Goal: Task Accomplishment & Management: Manage account settings

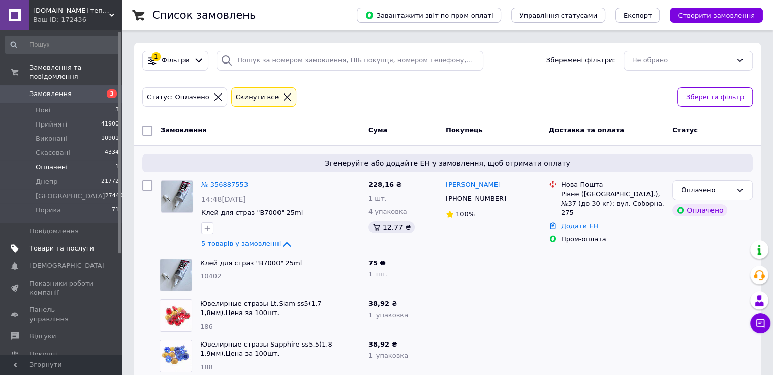
click at [46, 244] on span "Товари та послуги" at bounding box center [61, 248] width 65 height 9
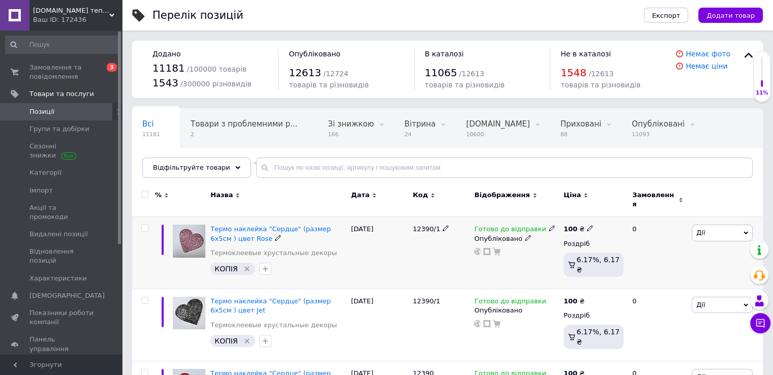
click at [587, 225] on icon at bounding box center [590, 228] width 6 height 6
click at [620, 210] on input "100" at bounding box center [637, 218] width 77 height 20
drag, startPoint x: 633, startPoint y: 214, endPoint x: 610, endPoint y: 210, distance: 23.7
click at [612, 211] on input "100110" at bounding box center [637, 218] width 77 height 20
click at [641, 209] on input "100110" at bounding box center [637, 218] width 77 height 20
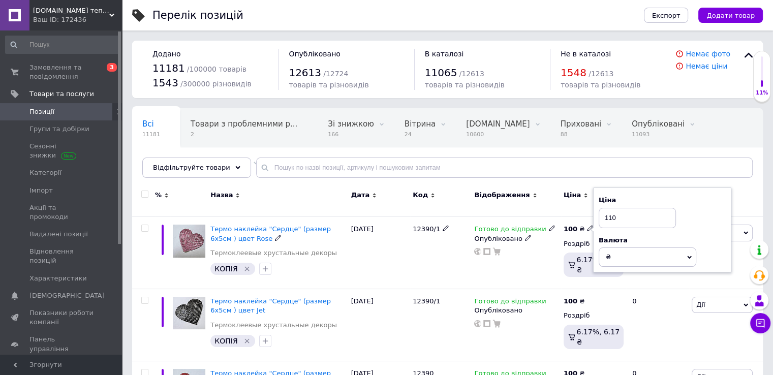
type input "110"
click at [528, 259] on div "Комісія за замовлення" at bounding box center [497, 253] width 122 height 26
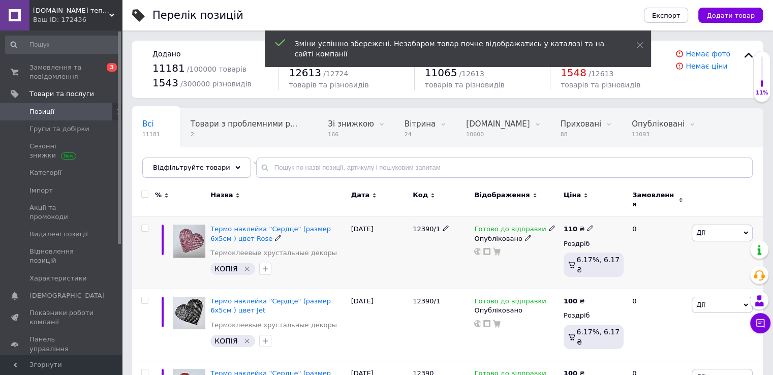
click at [709, 225] on span "Дії" at bounding box center [722, 233] width 61 height 16
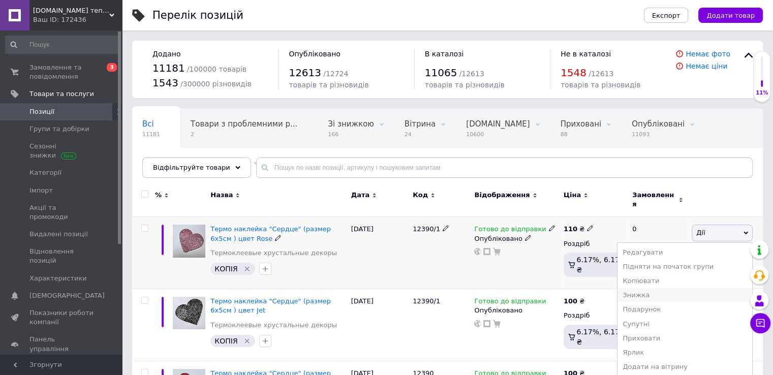
click at [664, 289] on li "Знижка" at bounding box center [685, 295] width 135 height 14
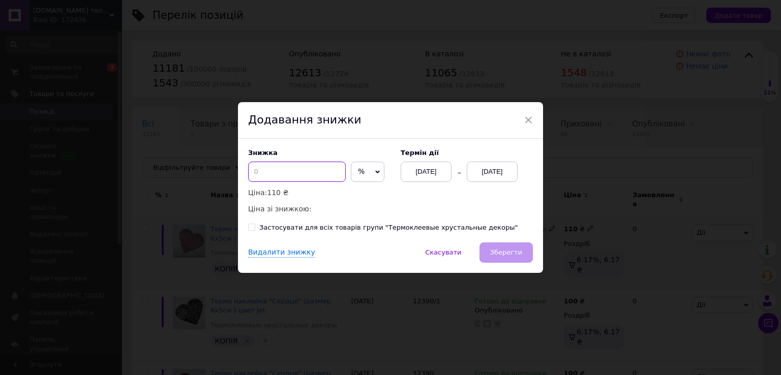
click at [263, 171] on input at bounding box center [297, 172] width 98 height 20
type input "10"
click at [502, 170] on div "[DATE]" at bounding box center [492, 172] width 51 height 20
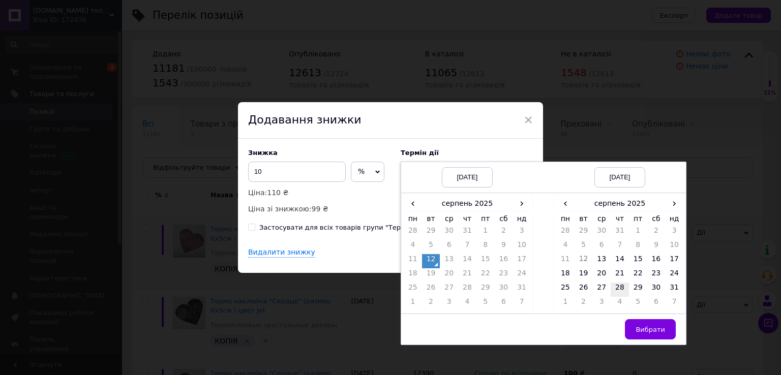
click at [622, 286] on td "28" at bounding box center [620, 290] width 18 height 14
click at [642, 326] on span "Вибрати" at bounding box center [649, 330] width 29 height 8
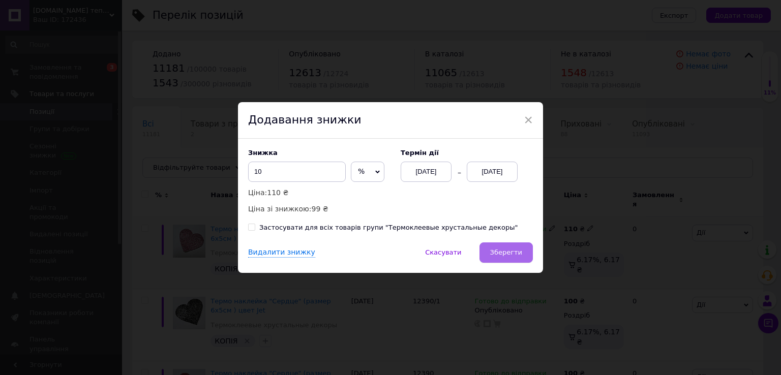
click at [503, 253] on span "Зберегти" at bounding box center [506, 253] width 32 height 8
